Goal: Task Accomplishment & Management: Manage account settings

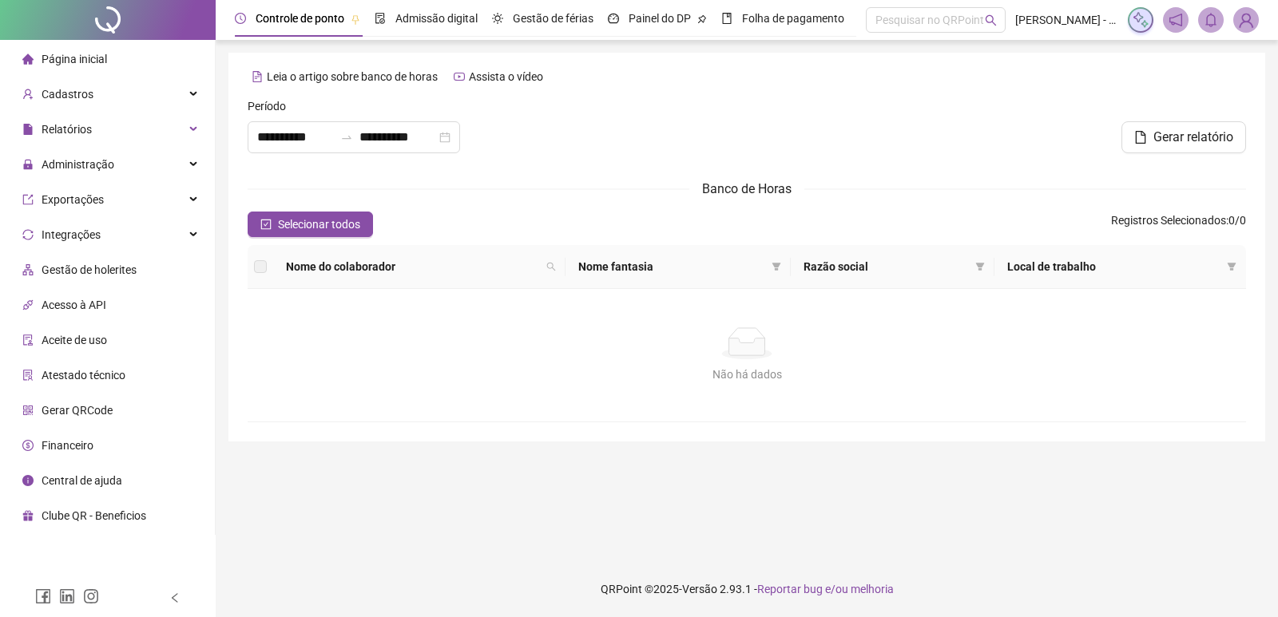
type input "**********"
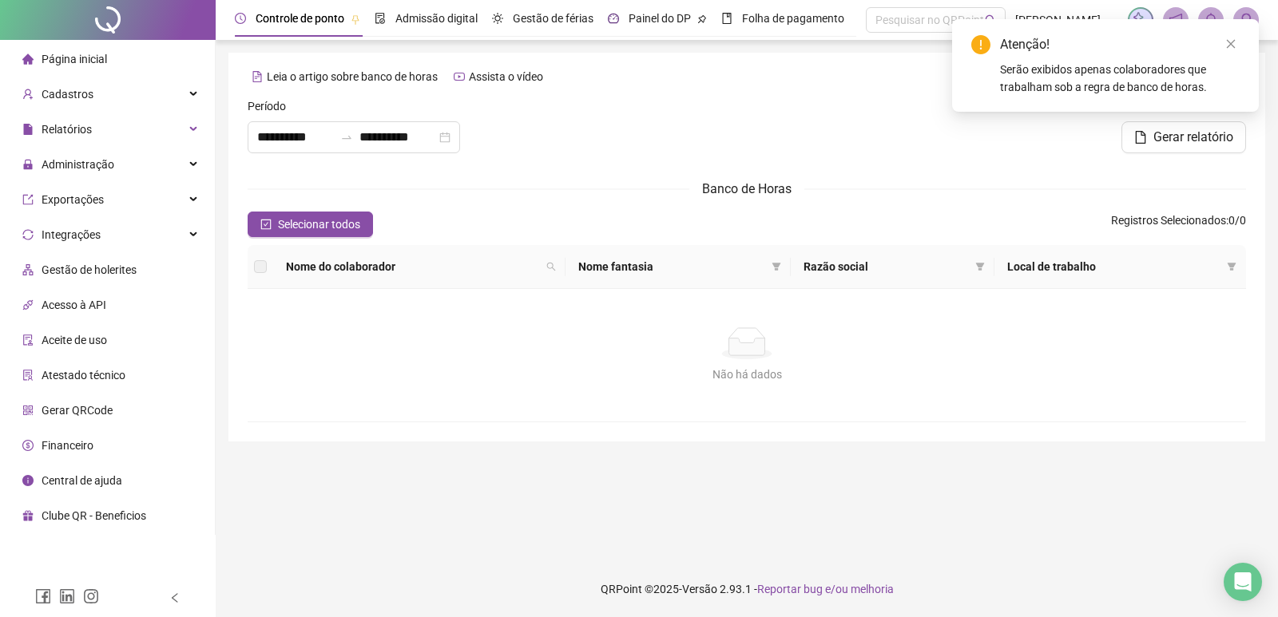
click at [640, 19] on span "Painel do DP" at bounding box center [659, 18] width 62 height 13
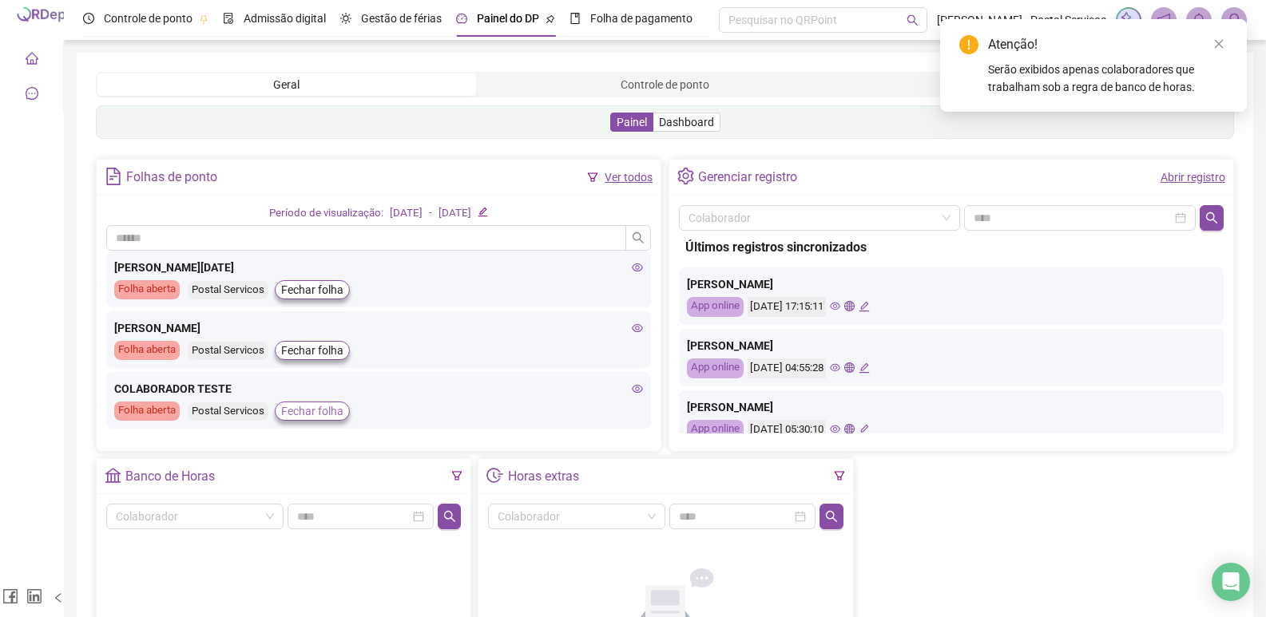
click at [314, 411] on span "Fechar folha" at bounding box center [312, 411] width 62 height 18
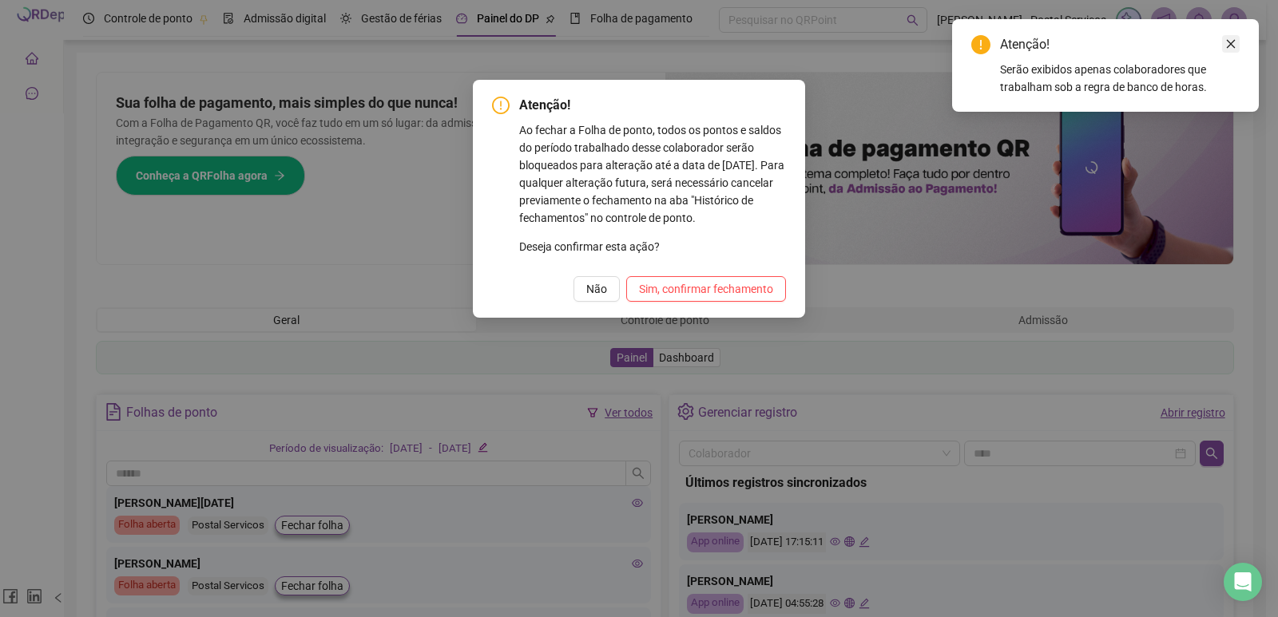
click at [1228, 41] on icon "close" at bounding box center [1230, 43] width 11 height 11
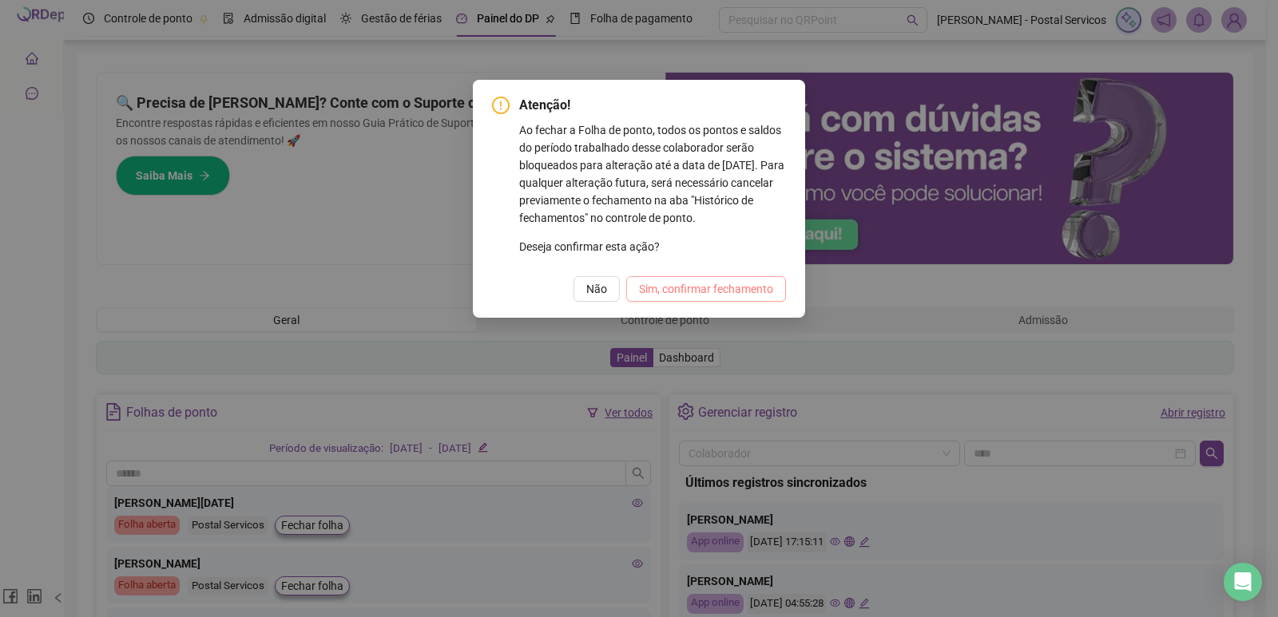
click at [700, 295] on span "Sim, confirmar fechamento" at bounding box center [706, 289] width 134 height 18
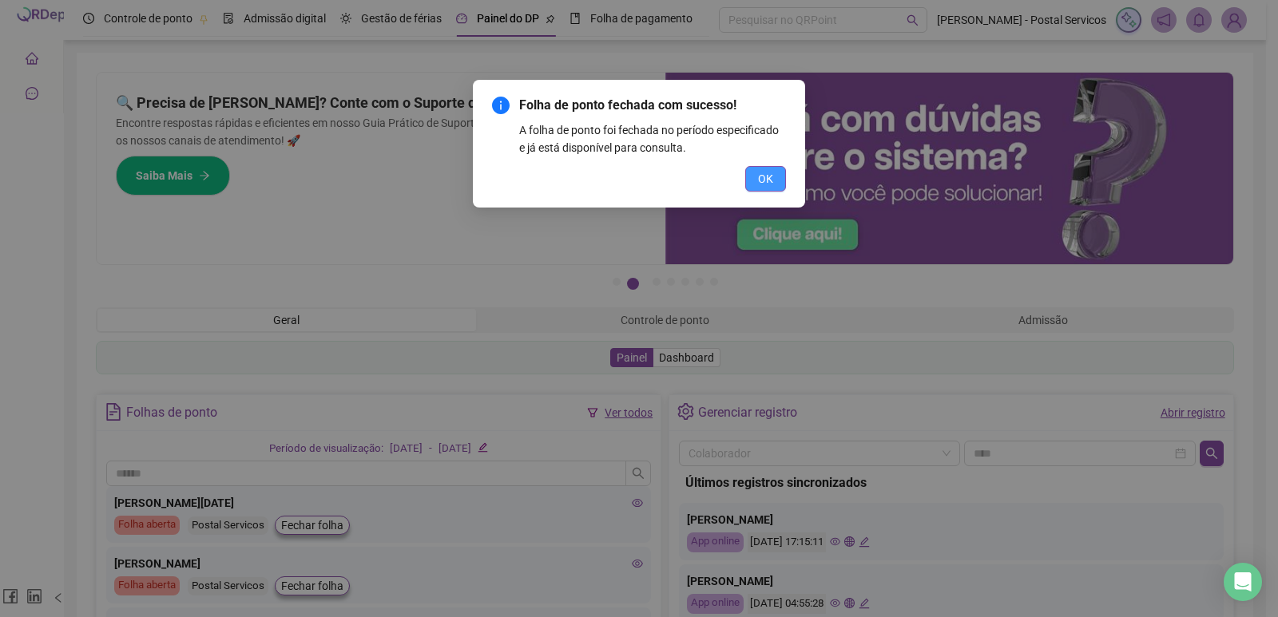
click at [776, 180] on button "OK" at bounding box center [765, 179] width 41 height 26
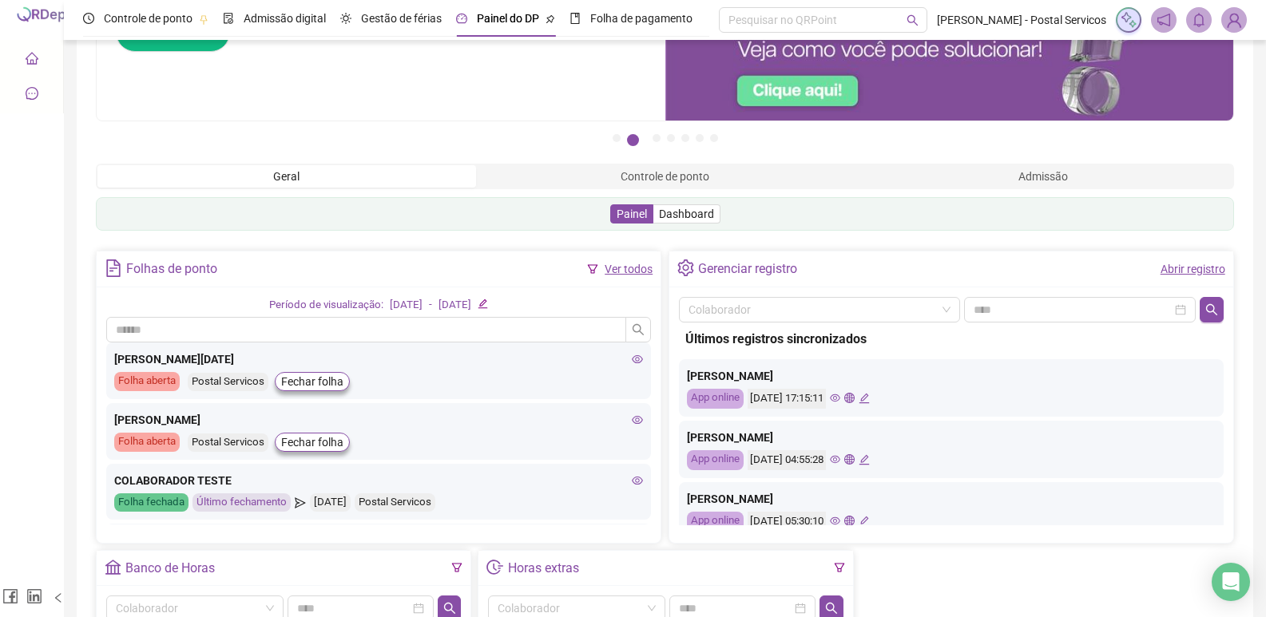
scroll to position [240, 0]
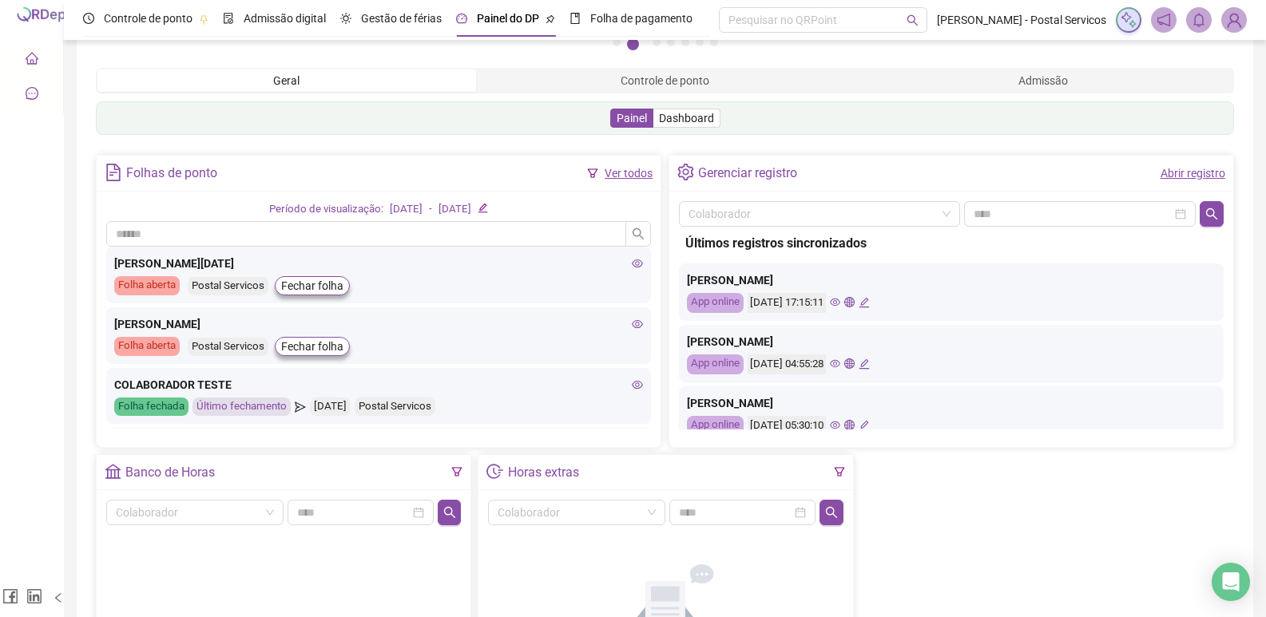
click at [632, 388] on icon "eye" at bounding box center [637, 384] width 11 height 11
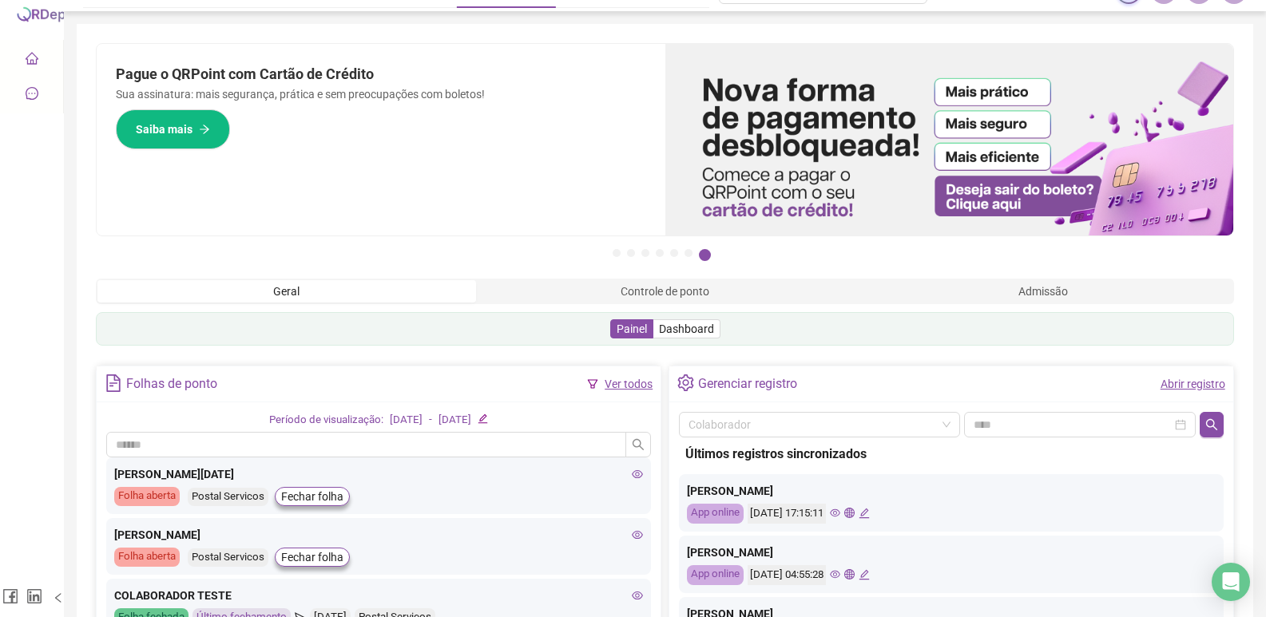
scroll to position [0, 0]
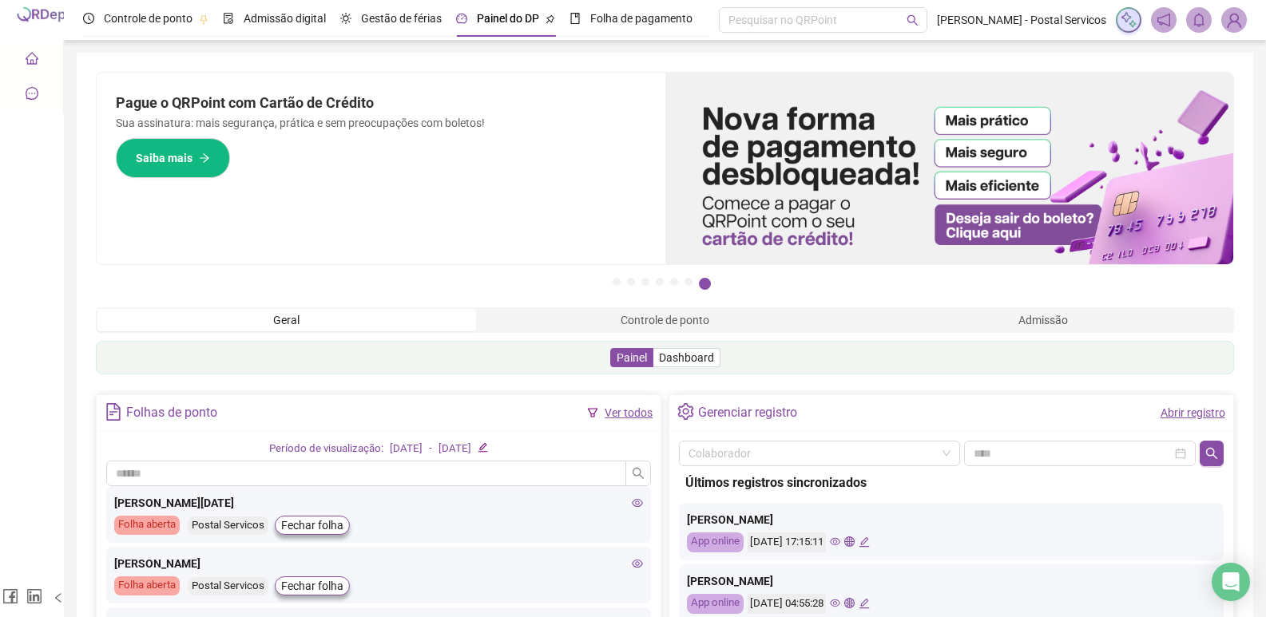
click at [42, 50] on li "Painel de controle" at bounding box center [31, 59] width 57 height 32
